Goal: Information Seeking & Learning: Check status

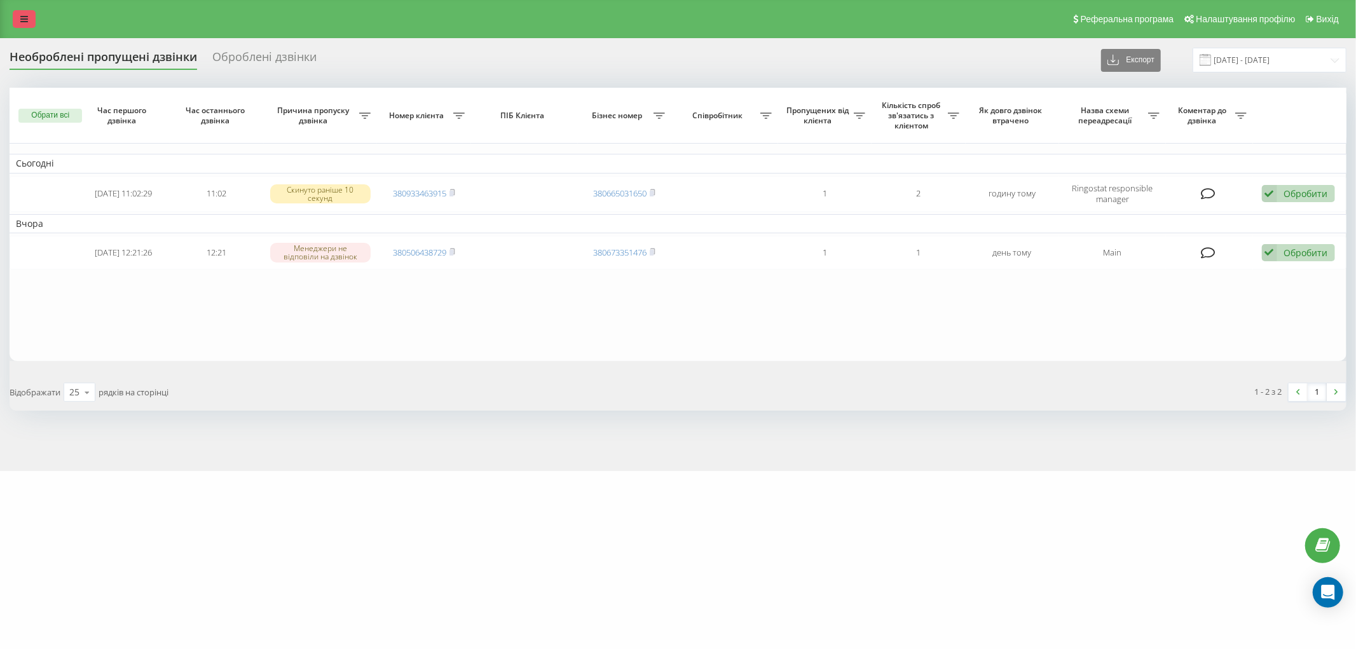
click at [25, 22] on icon at bounding box center [24, 19] width 8 height 9
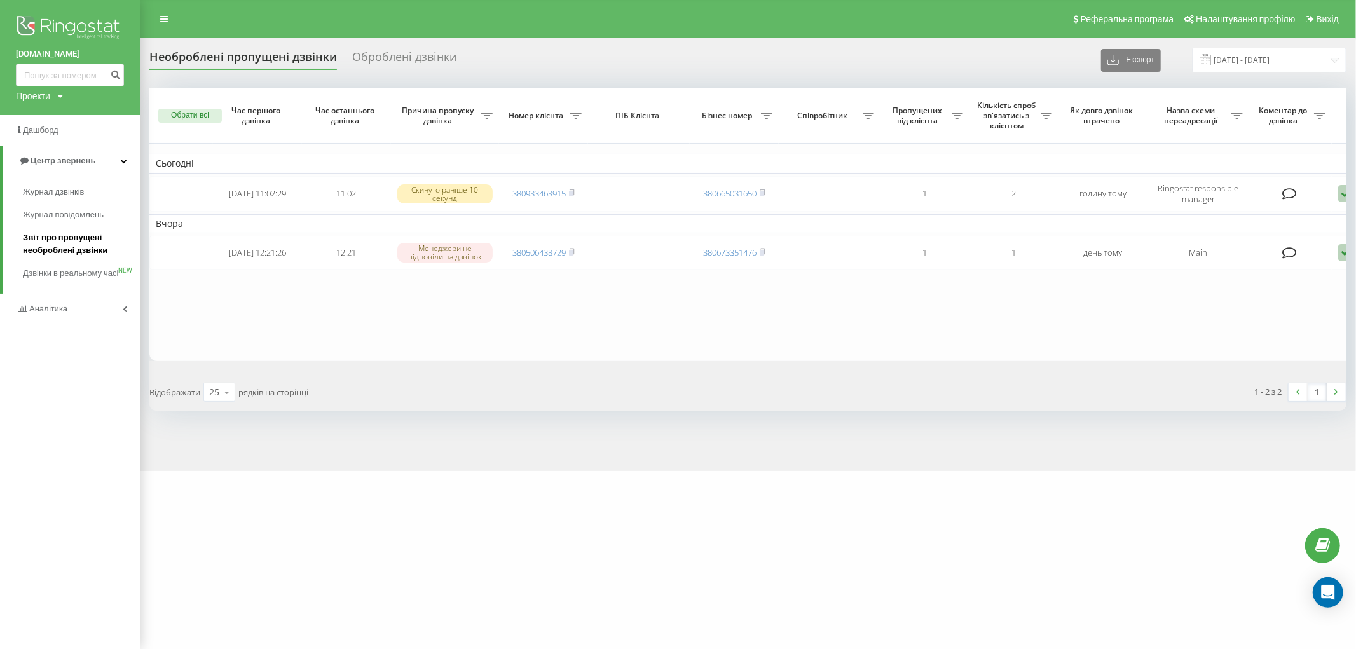
click at [65, 236] on span "Звіт про пропущені необроблені дзвінки" at bounding box center [78, 243] width 111 height 25
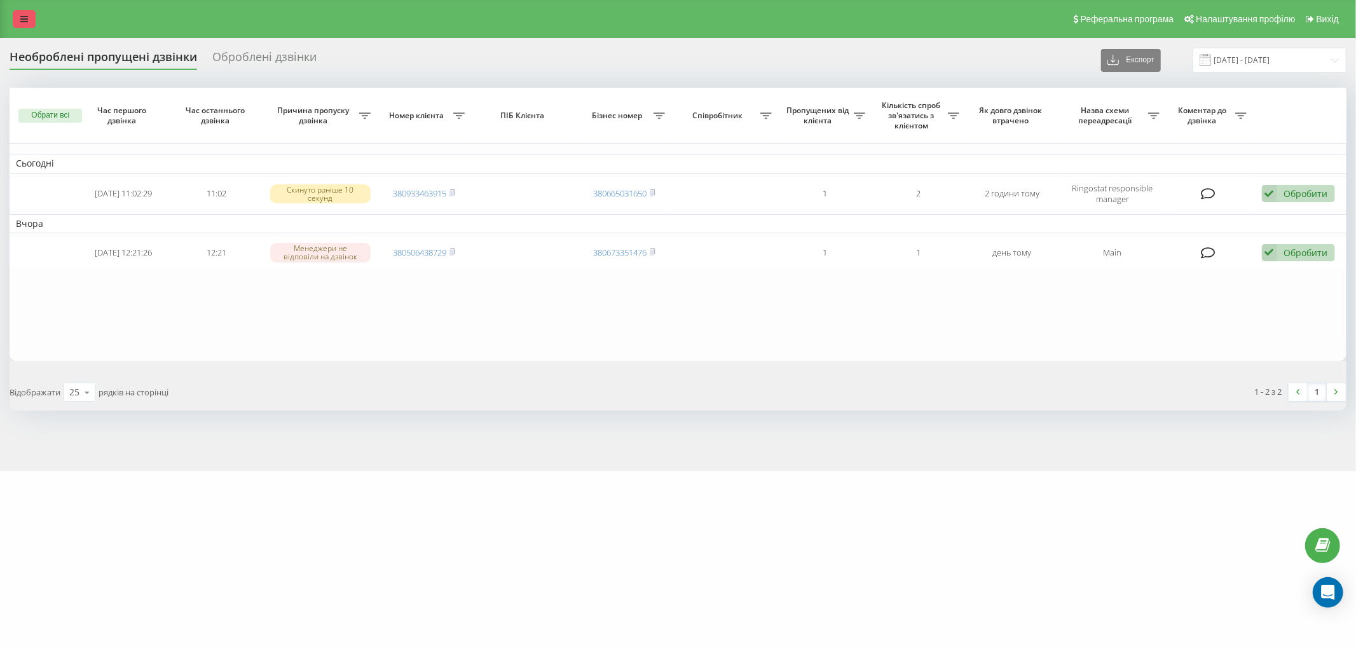
click at [26, 24] on link at bounding box center [24, 19] width 23 height 18
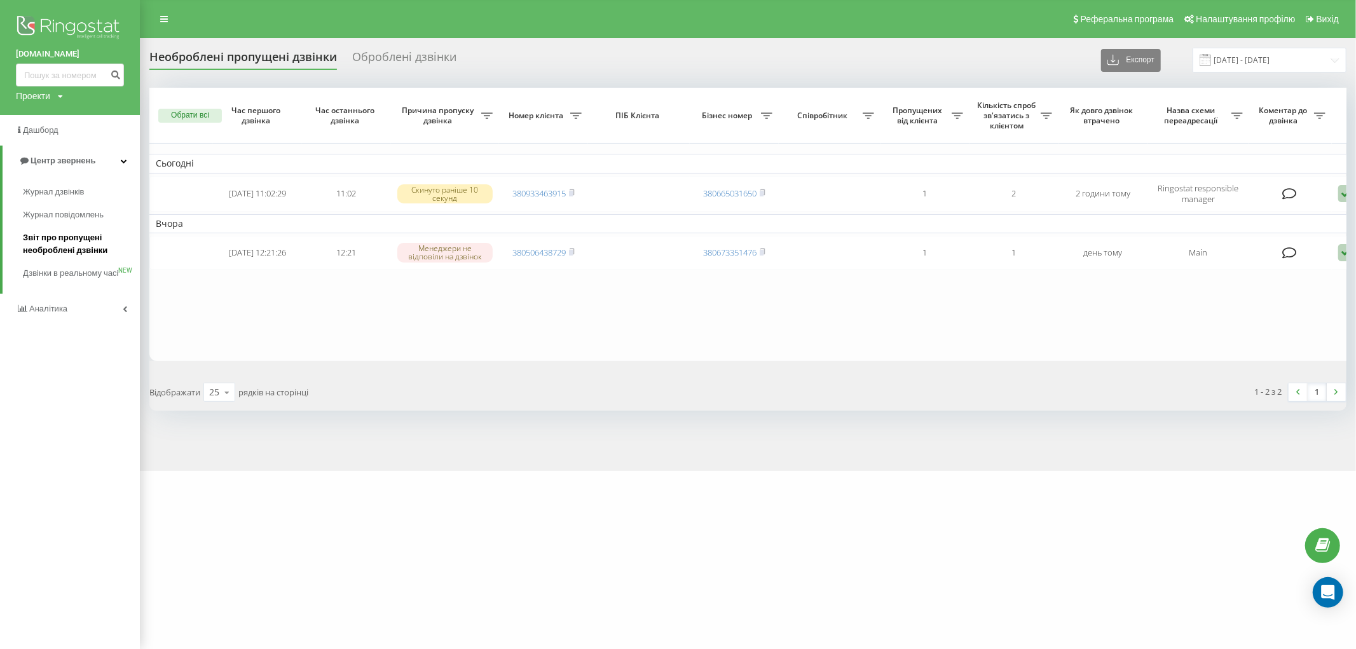
click at [76, 249] on span "Звіт про пропущені необроблені дзвінки" at bounding box center [78, 243] width 111 height 25
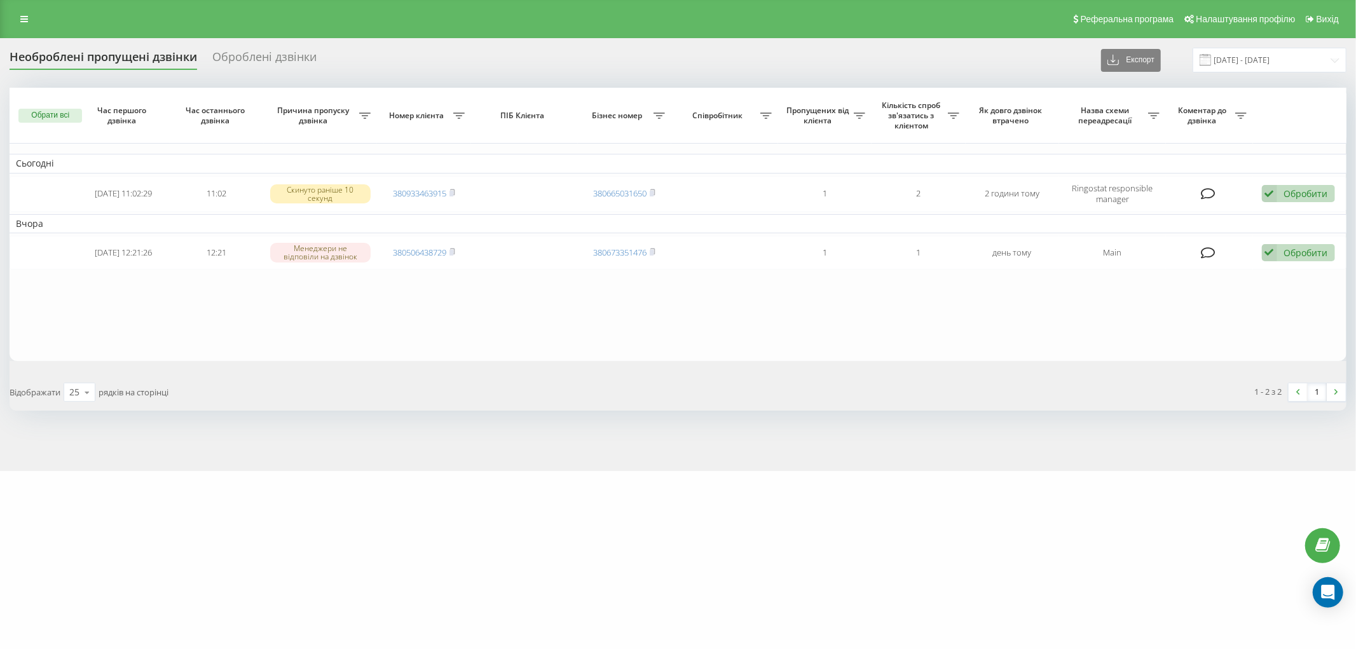
click at [27, 30] on div "Реферальна програма Налаштування профілю Вихід" at bounding box center [678, 19] width 1356 height 38
click at [25, 20] on icon at bounding box center [24, 19] width 8 height 9
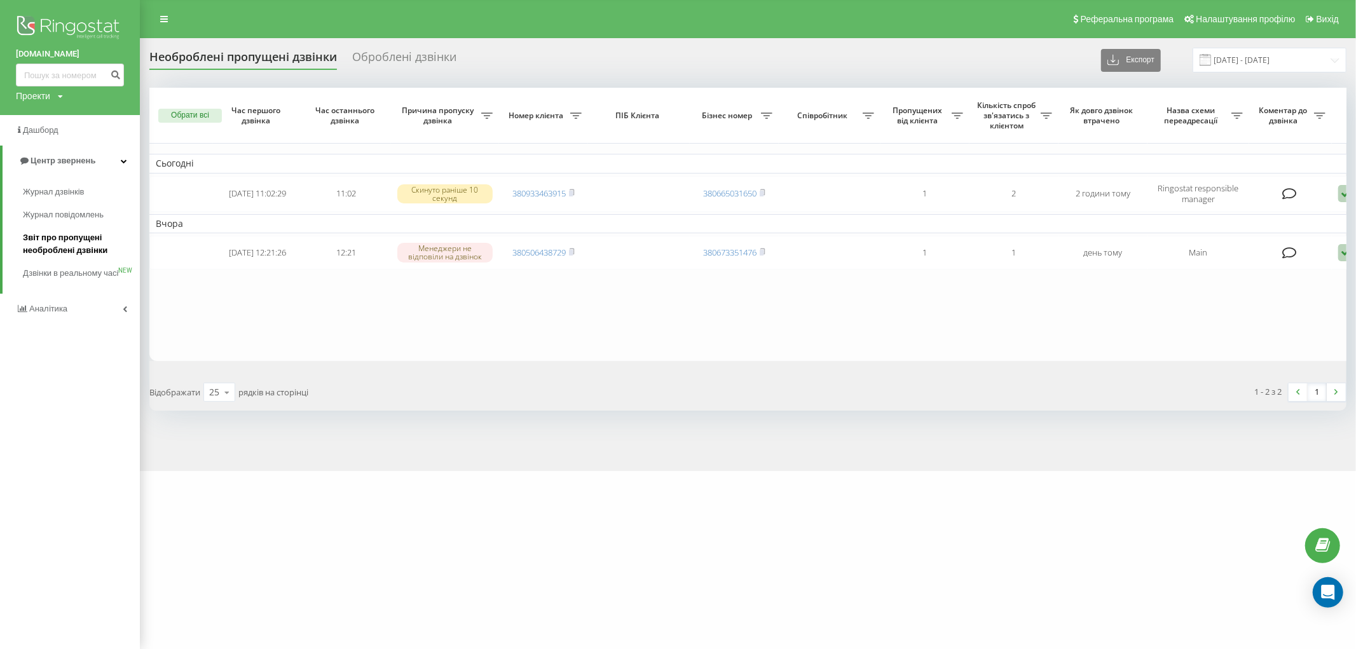
click at [79, 246] on span "Звіт про пропущені необроблені дзвінки" at bounding box center [78, 243] width 111 height 25
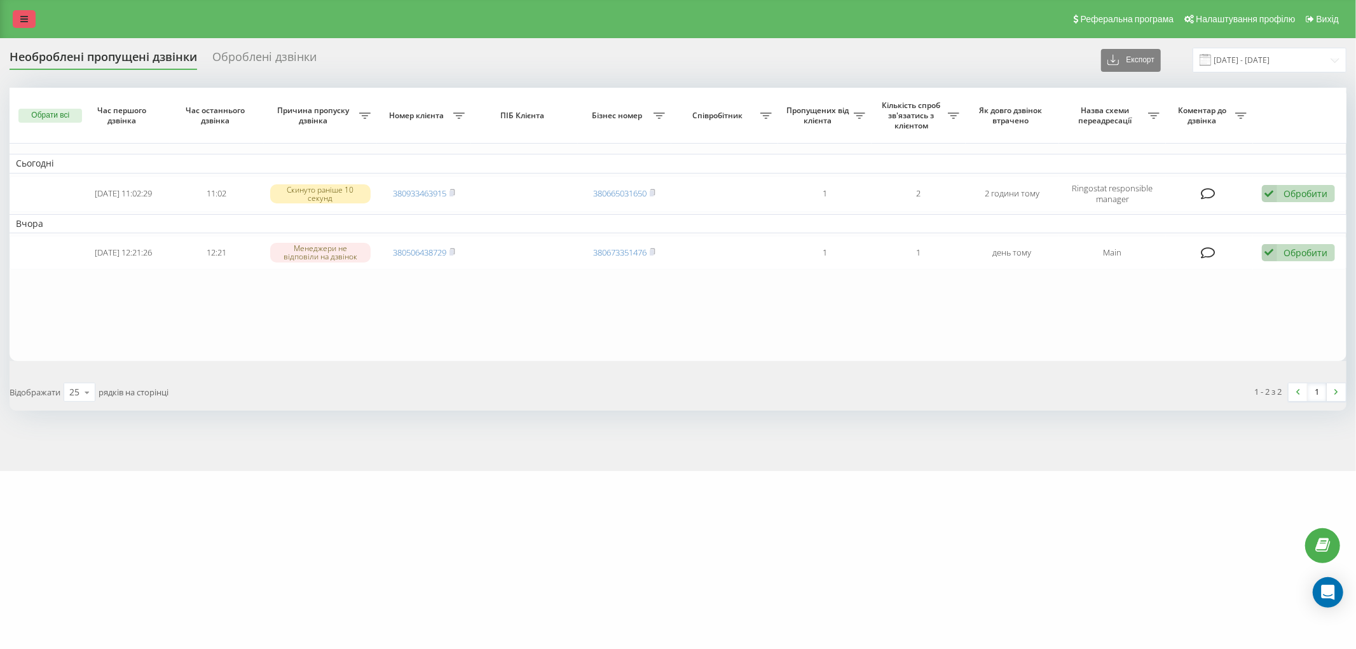
click at [18, 17] on link at bounding box center [24, 19] width 23 height 18
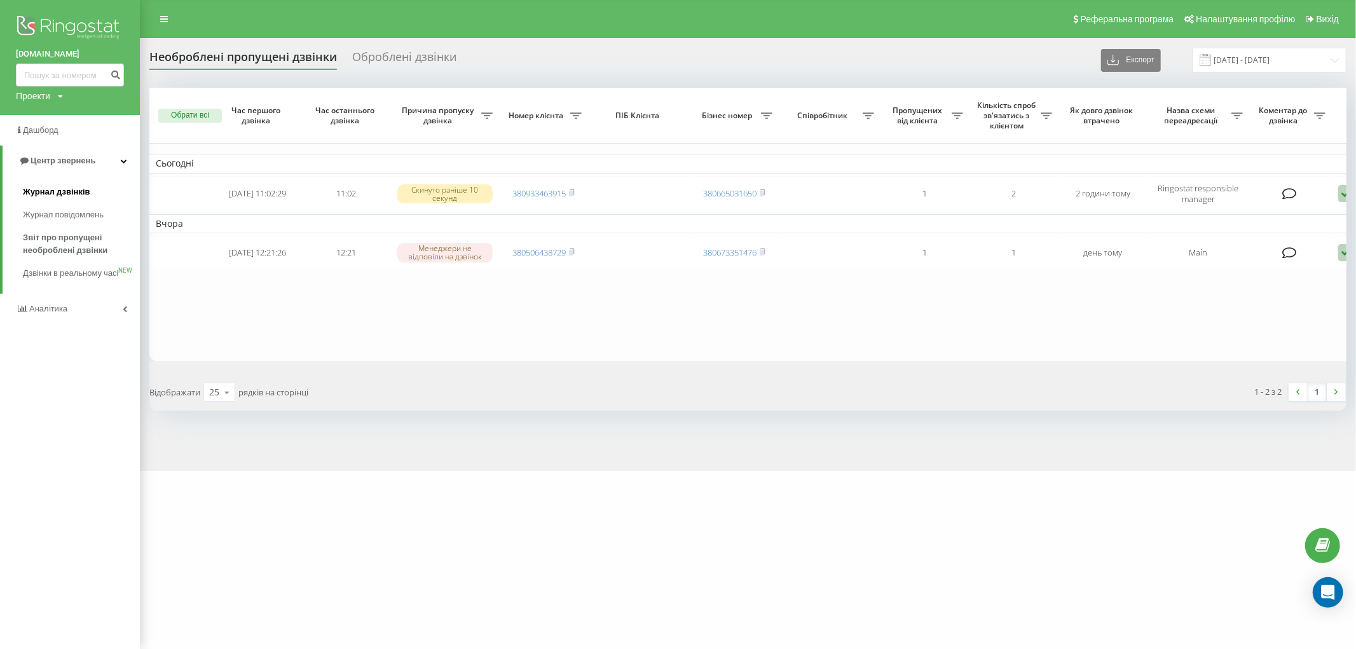
click at [53, 197] on span "Журнал дзвінків" at bounding box center [56, 192] width 67 height 13
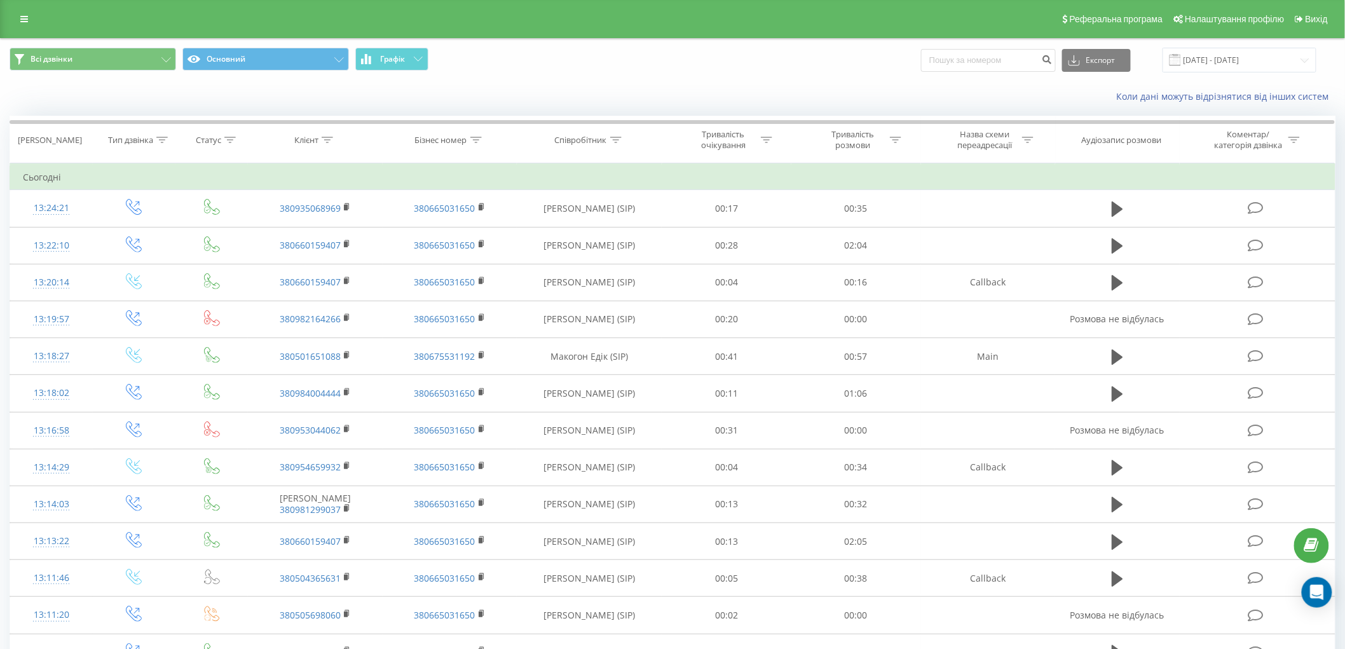
click at [20, 28] on div "Реферальна програма Налаштування профілю Вихід" at bounding box center [672, 19] width 1345 height 38
click at [28, 14] on link at bounding box center [24, 19] width 23 height 18
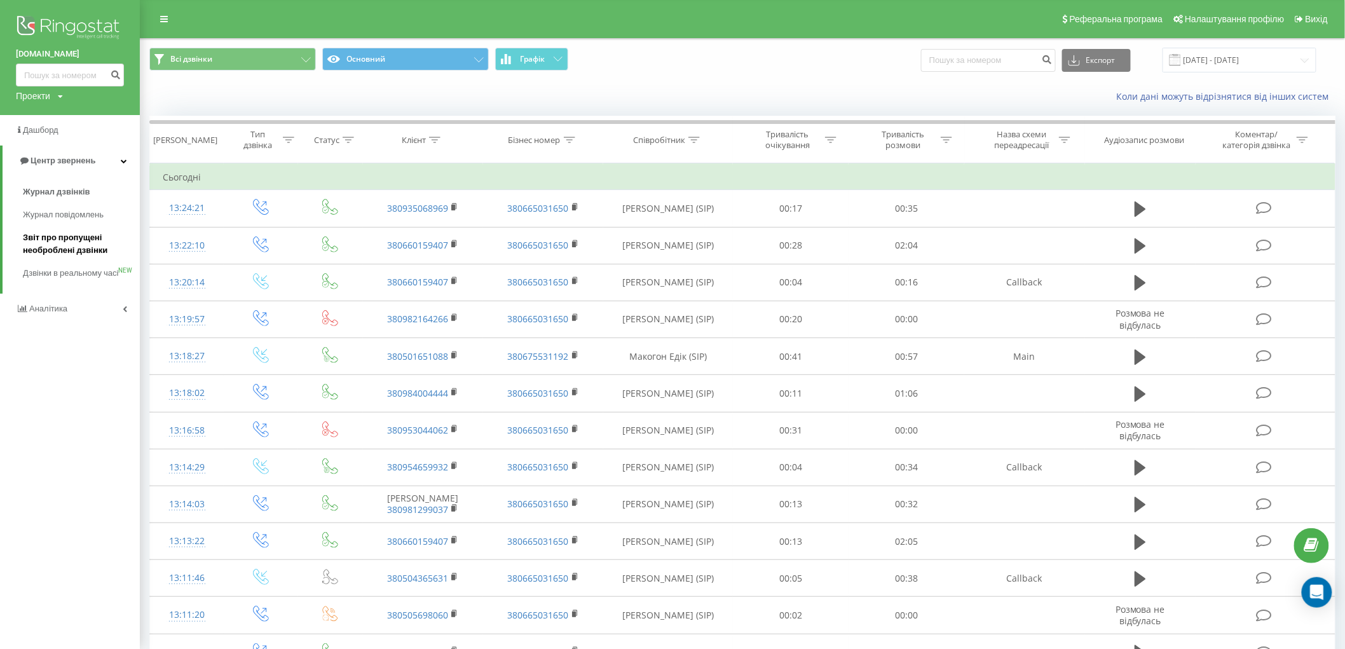
click at [62, 250] on span "Звіт про пропущені необроблені дзвінки" at bounding box center [78, 243] width 111 height 25
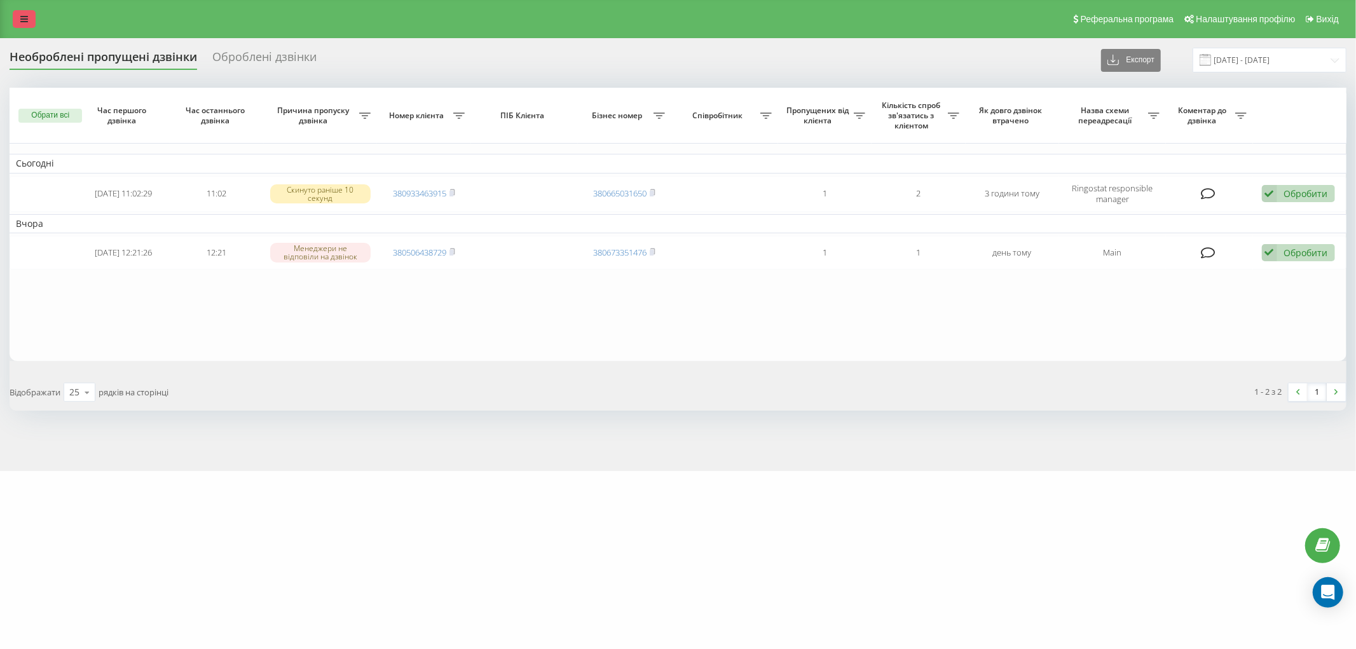
click at [29, 13] on link at bounding box center [24, 19] width 23 height 18
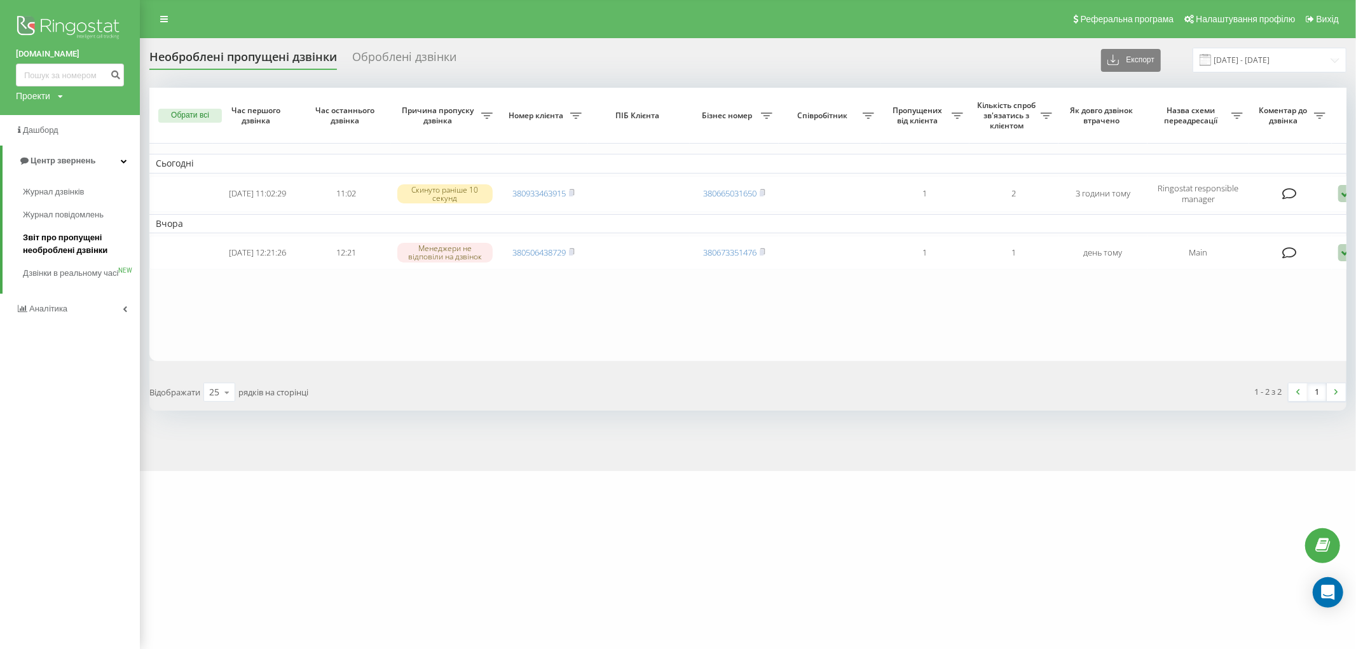
click at [64, 252] on span "Звіт про пропущені необроблені дзвінки" at bounding box center [78, 243] width 111 height 25
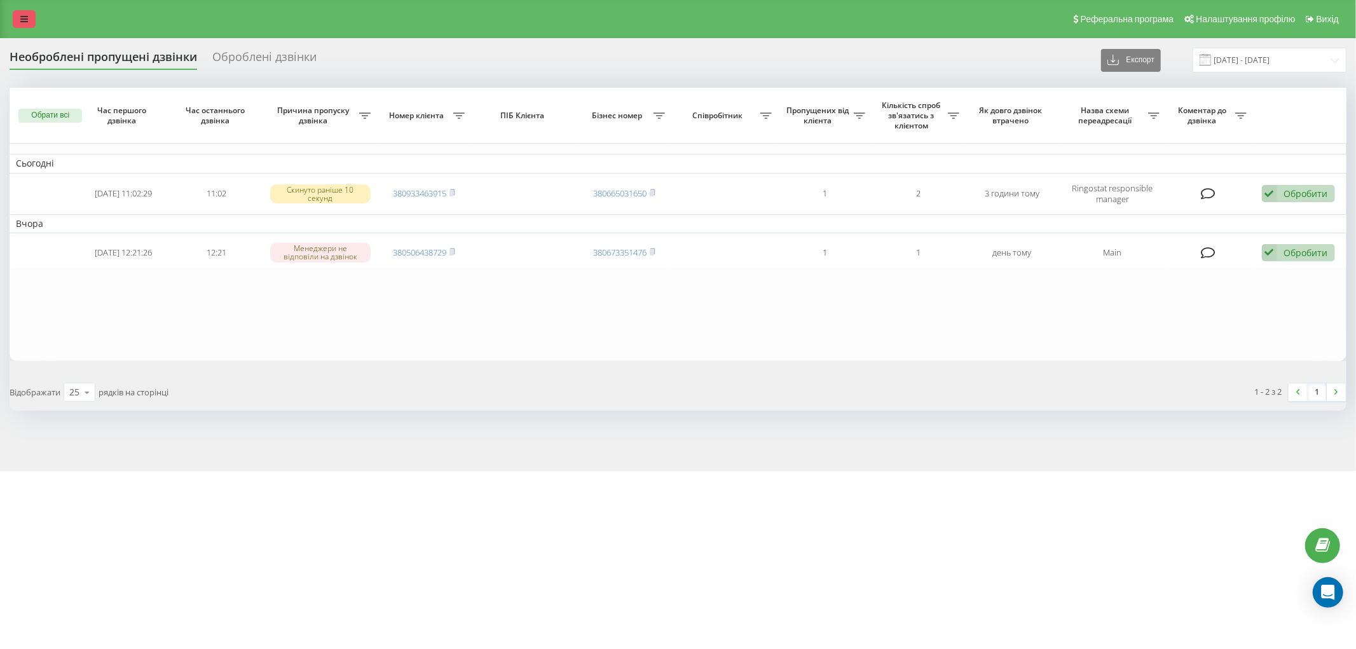
click at [21, 17] on icon at bounding box center [24, 19] width 8 height 9
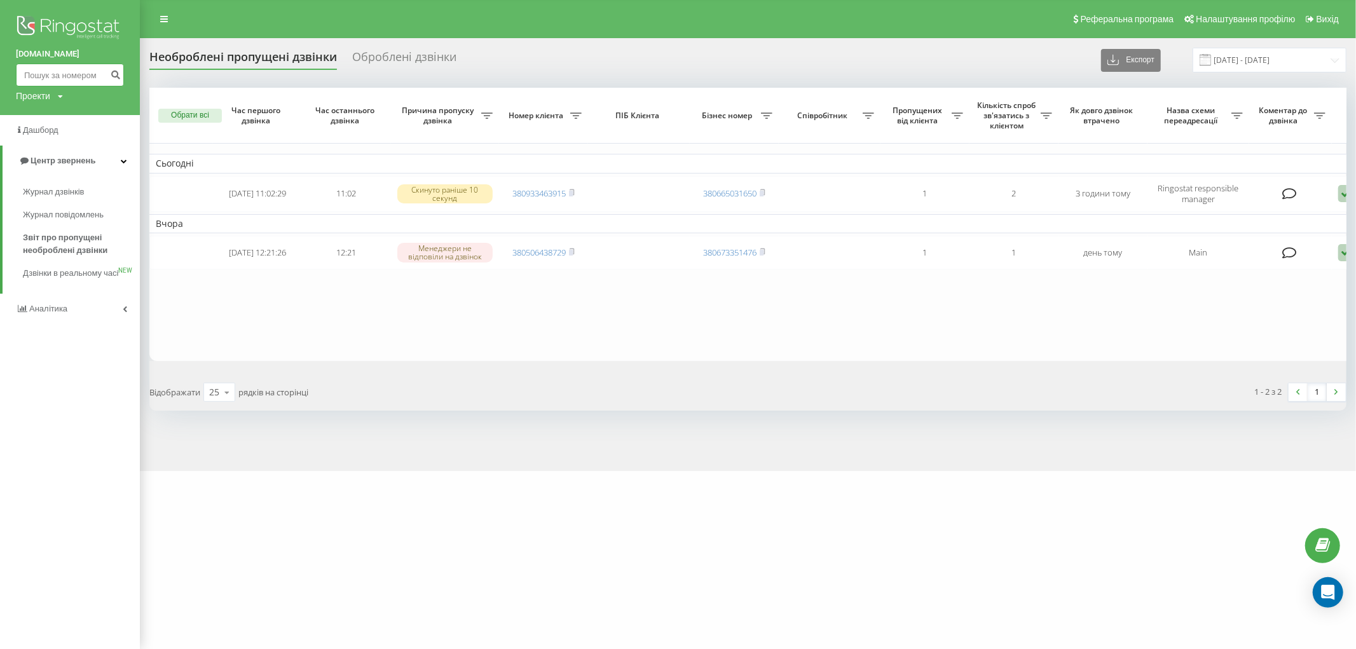
click at [60, 73] on input at bounding box center [70, 75] width 108 height 23
paste input "380669630435"
type input "380669630435"
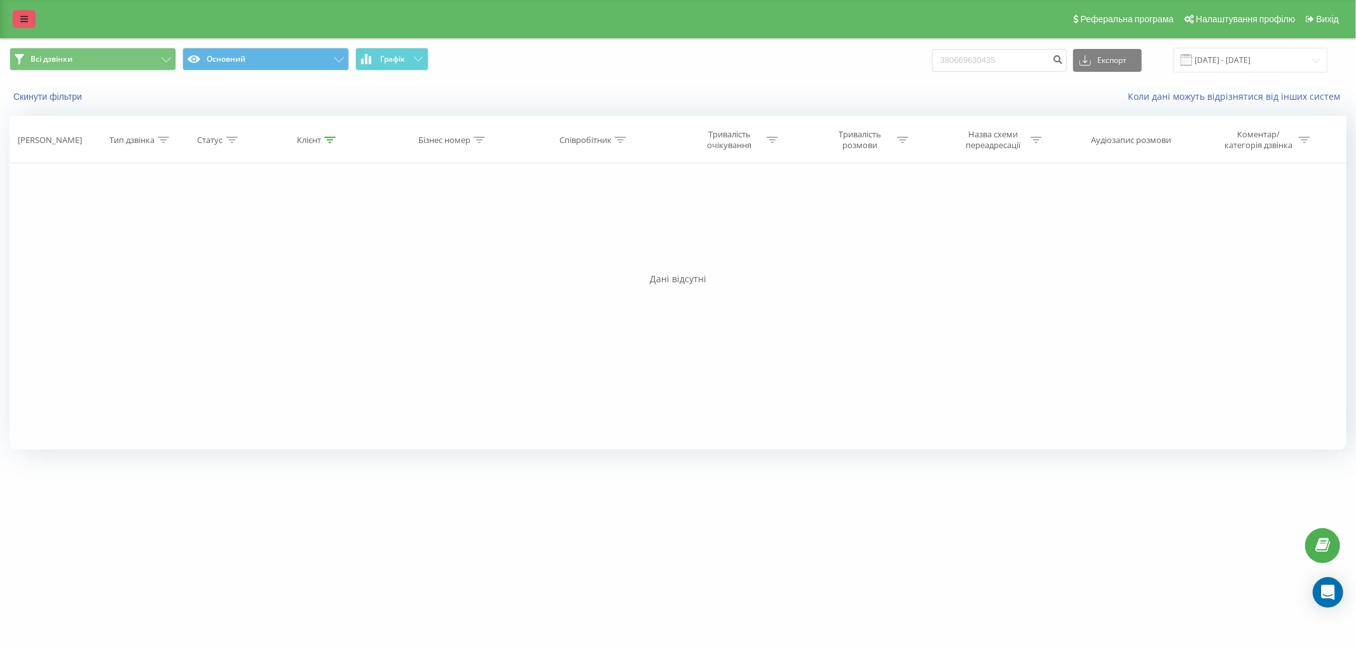
click at [18, 21] on link at bounding box center [24, 19] width 23 height 18
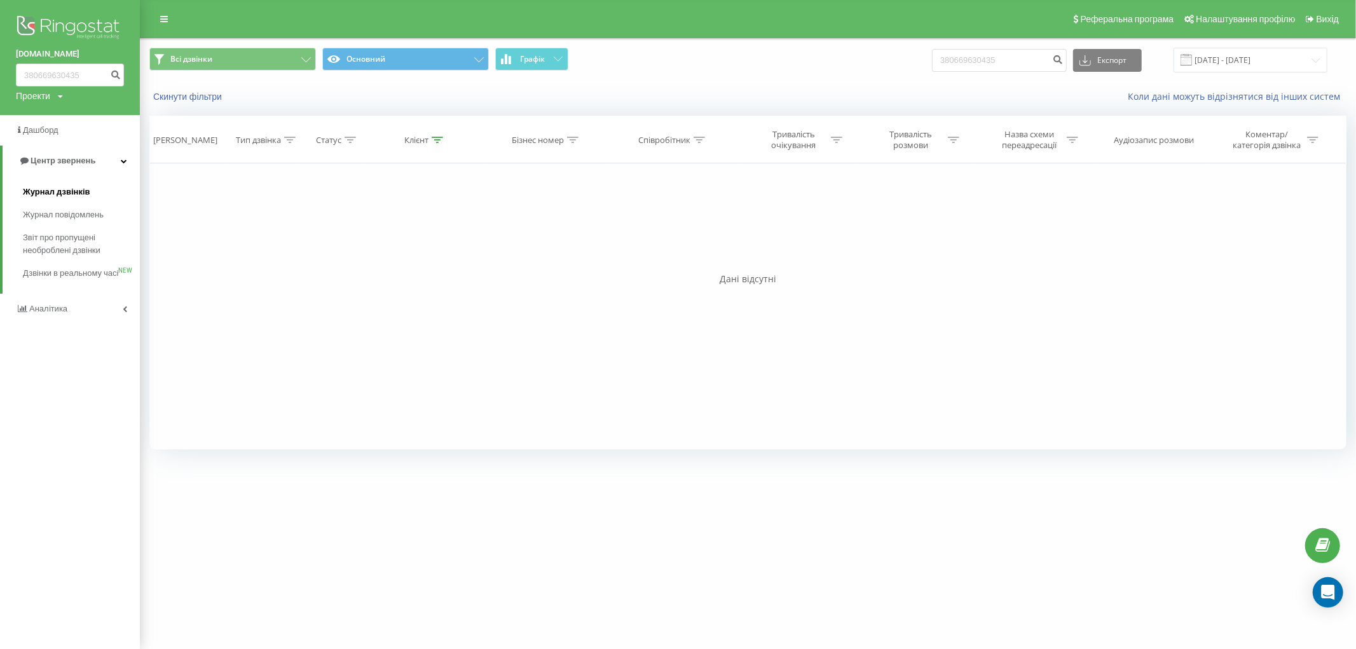
click at [64, 191] on span "Журнал дзвінків" at bounding box center [56, 192] width 67 height 13
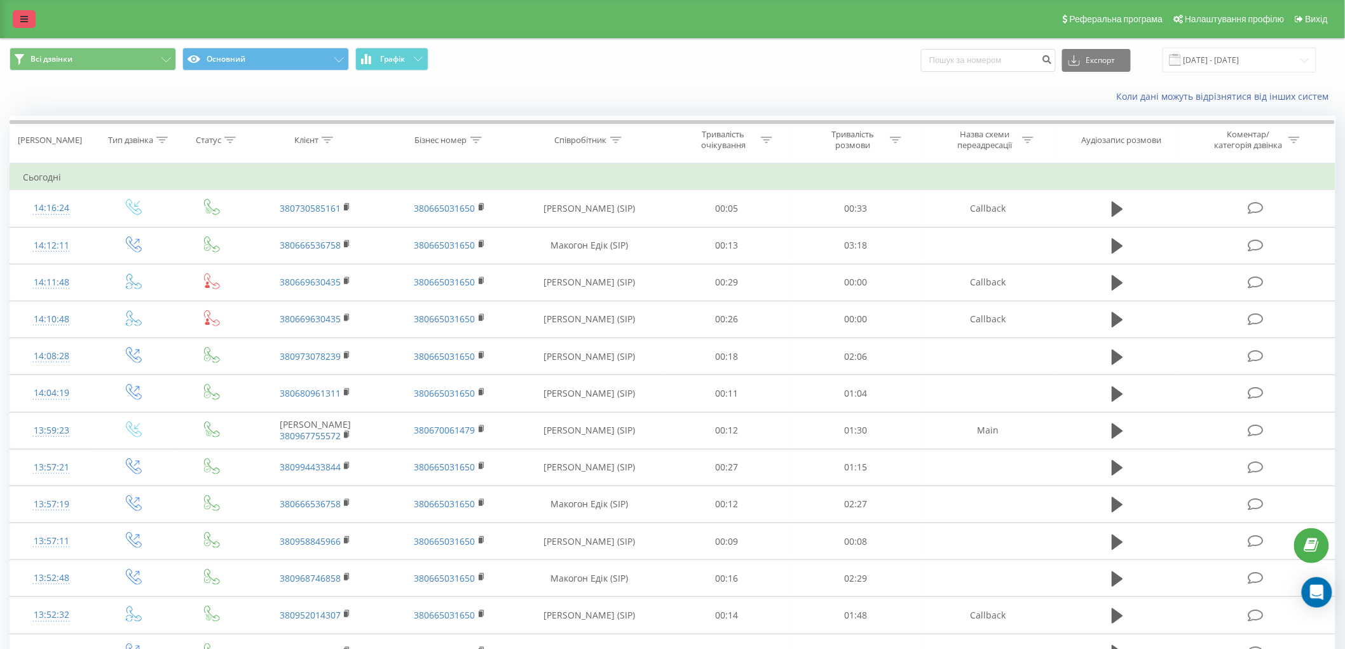
click at [26, 22] on icon at bounding box center [24, 19] width 8 height 9
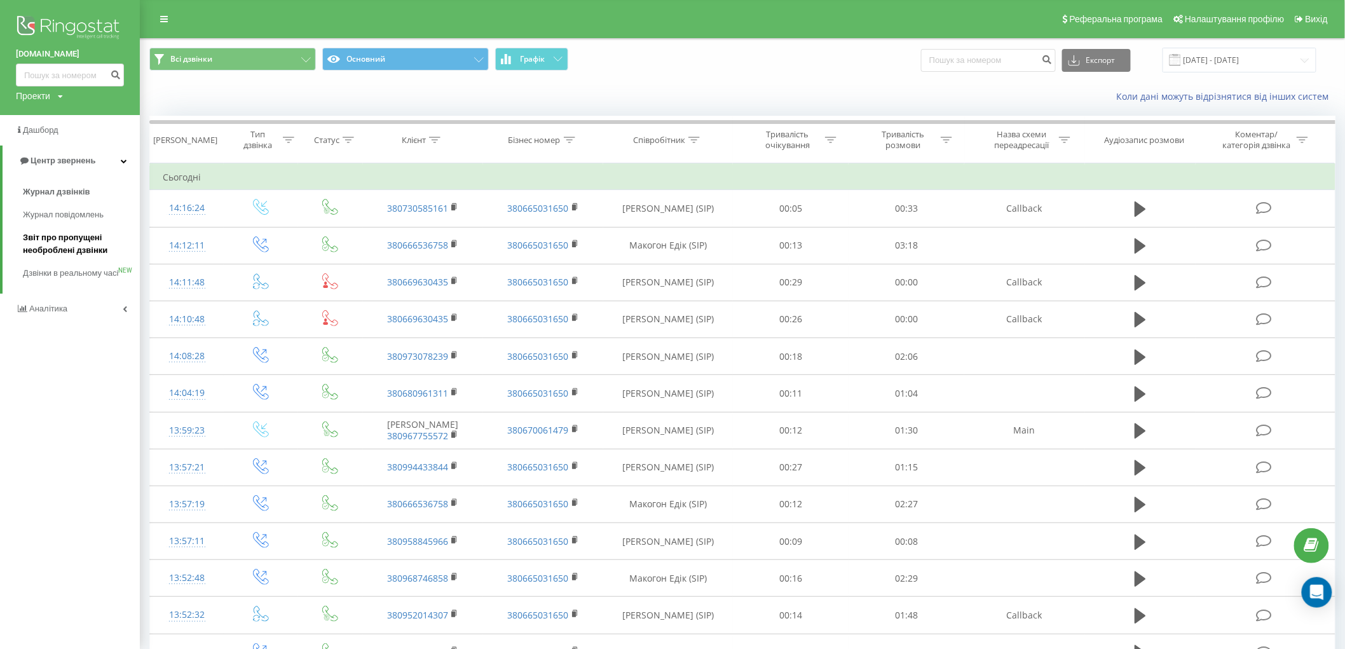
click at [43, 251] on span "Звіт про пропущені необроблені дзвінки" at bounding box center [78, 243] width 111 height 25
